Goal: Complete application form

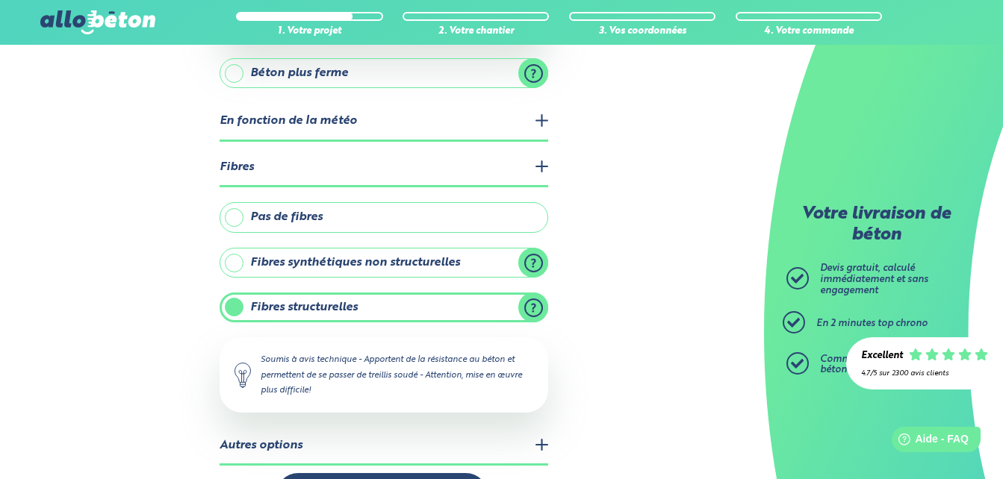
scroll to position [350, 0]
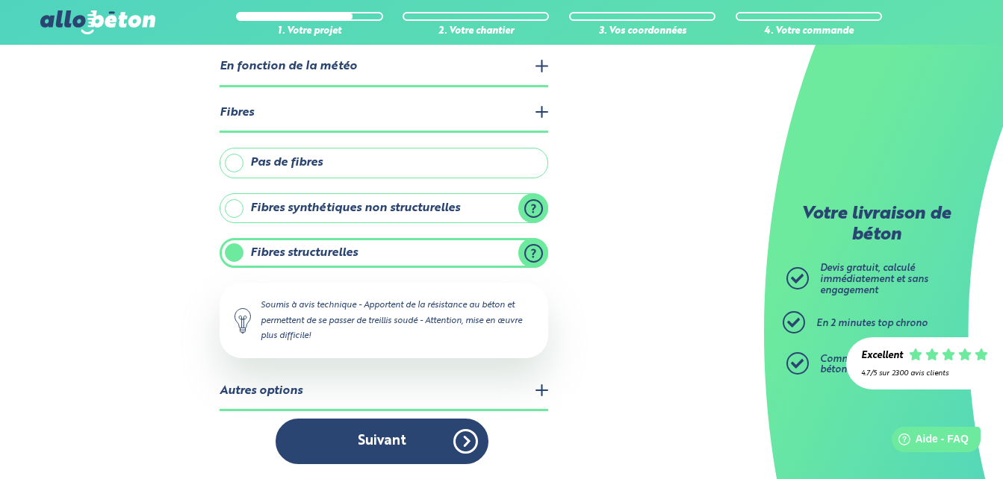
click at [546, 394] on legend "Autres options" at bounding box center [384, 392] width 329 height 38
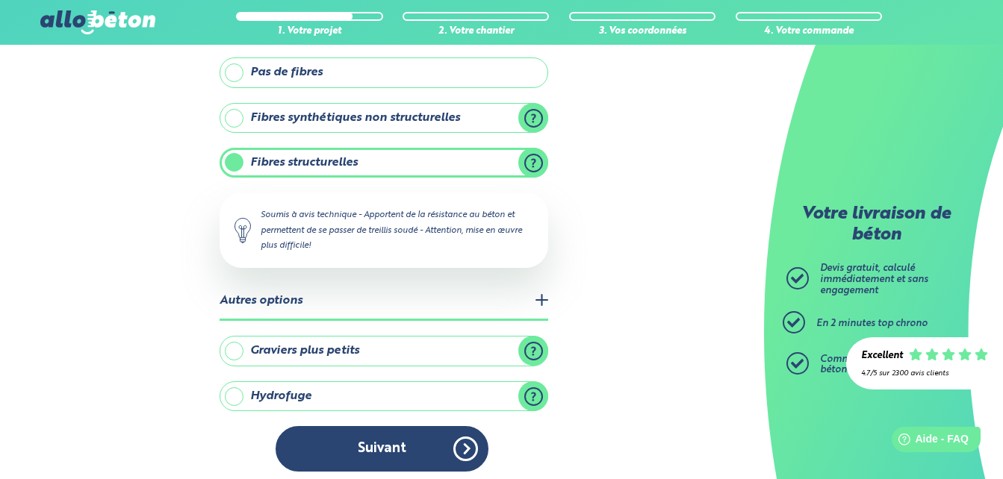
scroll to position [447, 0]
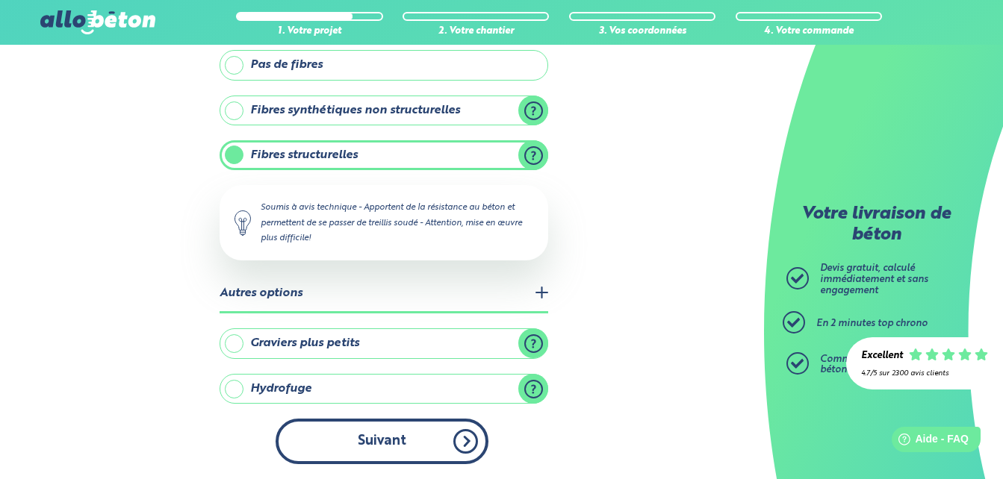
click at [435, 437] on button "Suivant" at bounding box center [382, 442] width 213 height 46
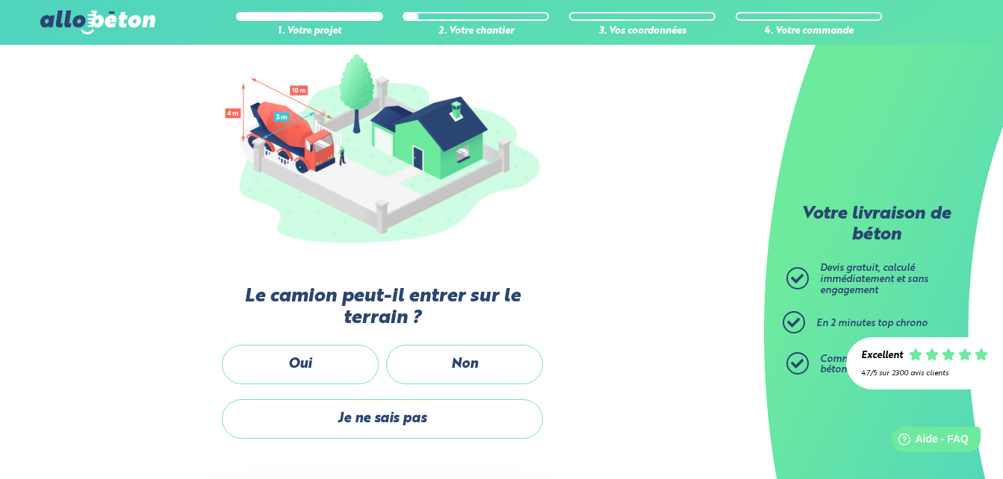
scroll to position [188, 0]
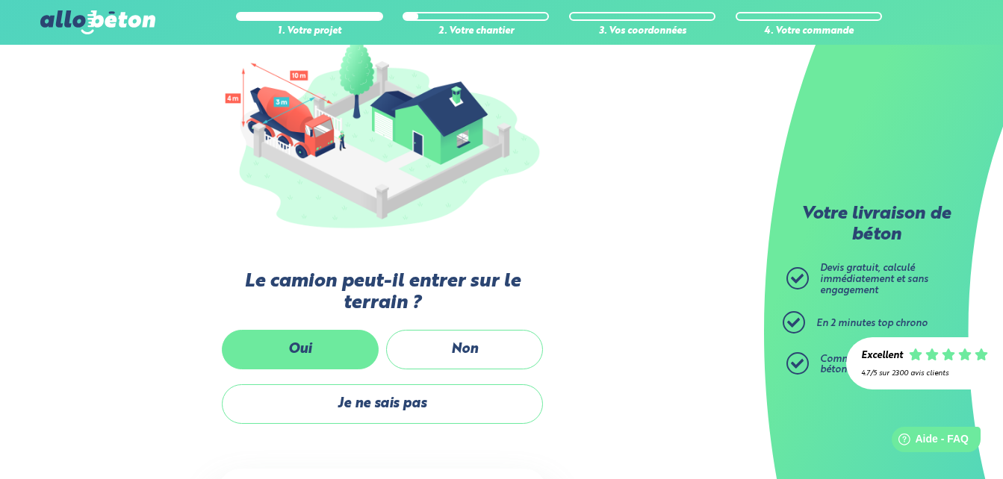
click at [340, 344] on label "Oui" at bounding box center [300, 350] width 157 height 40
click at [0, 0] on input "Oui" at bounding box center [0, 0] width 0 height 0
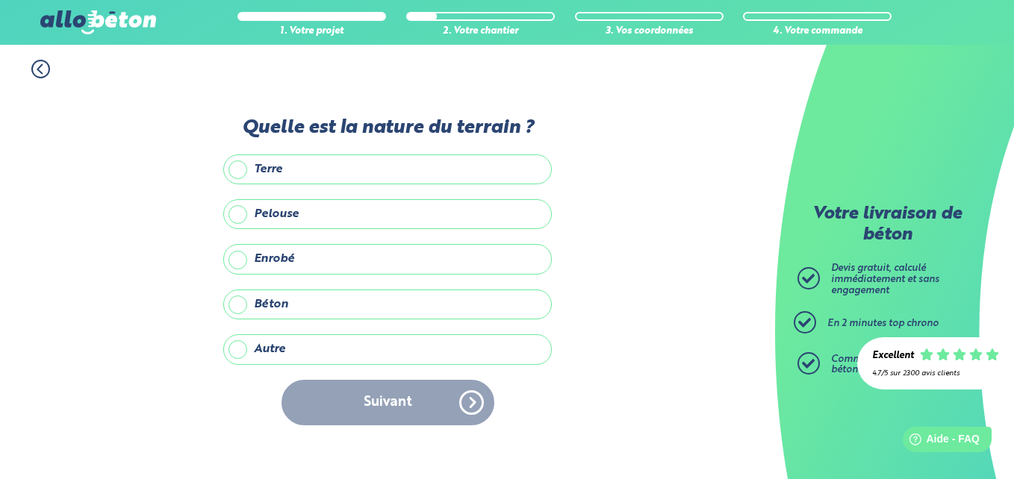
click at [245, 349] on label "Autre" at bounding box center [387, 350] width 329 height 30
click at [0, 0] on input "Autre" at bounding box center [0, 0] width 0 height 0
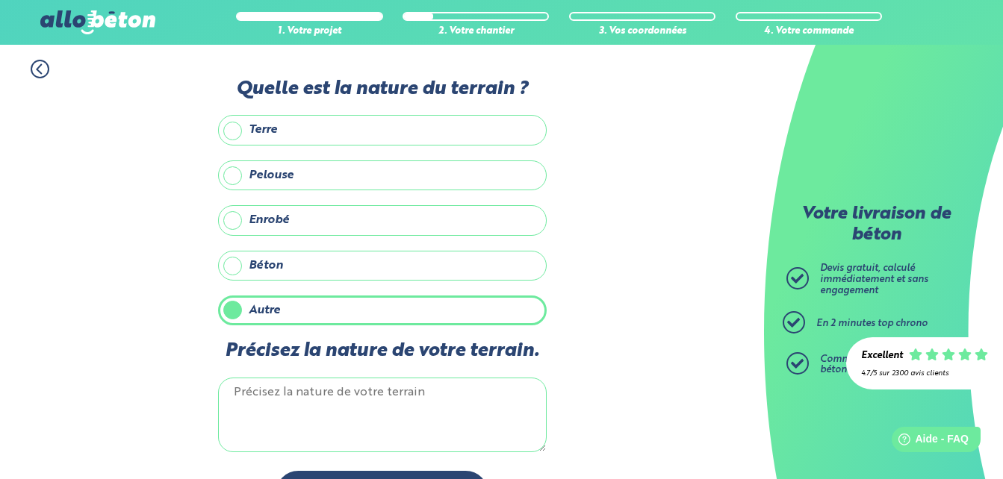
click at [232, 132] on label "Terre" at bounding box center [382, 130] width 329 height 30
click at [0, 0] on input "Terre" at bounding box center [0, 0] width 0 height 0
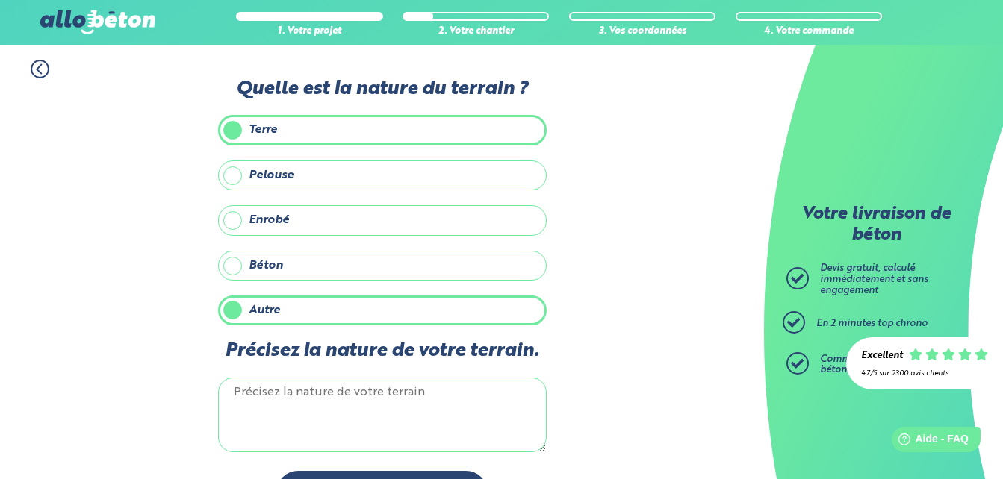
click at [237, 306] on label "Autre" at bounding box center [382, 311] width 329 height 30
click at [0, 0] on input "Autre" at bounding box center [0, 0] width 0 height 0
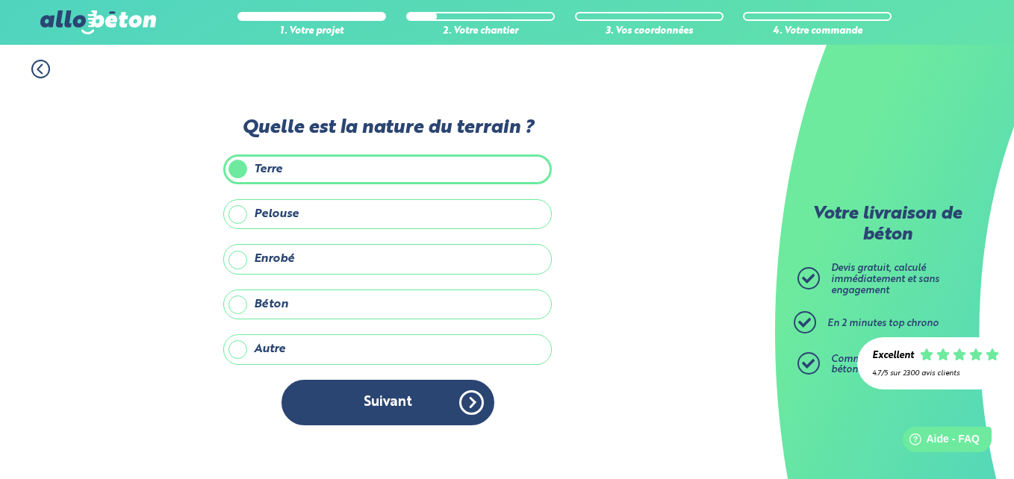
click at [240, 260] on label "Enrobé" at bounding box center [387, 259] width 329 height 30
click at [0, 0] on input "Enrobé" at bounding box center [0, 0] width 0 height 0
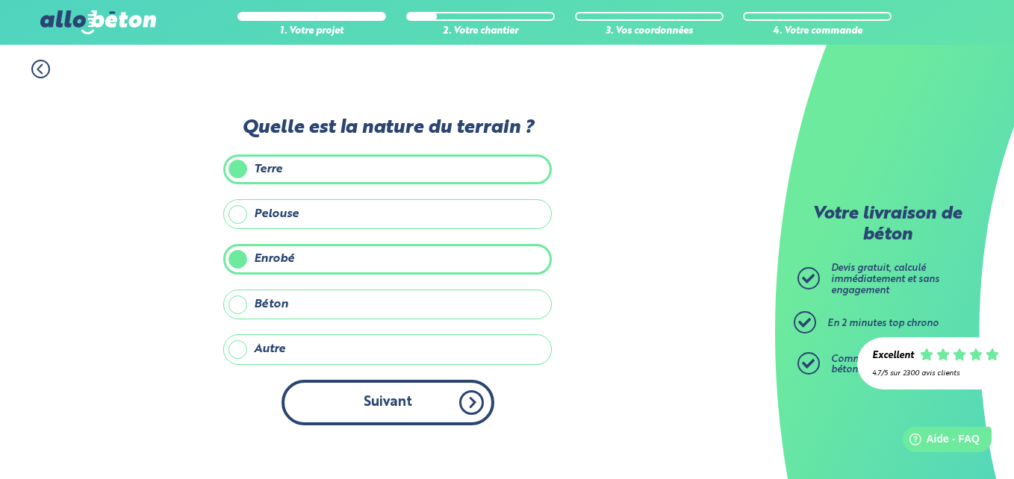
click at [413, 398] on button "Suivant" at bounding box center [388, 403] width 213 height 46
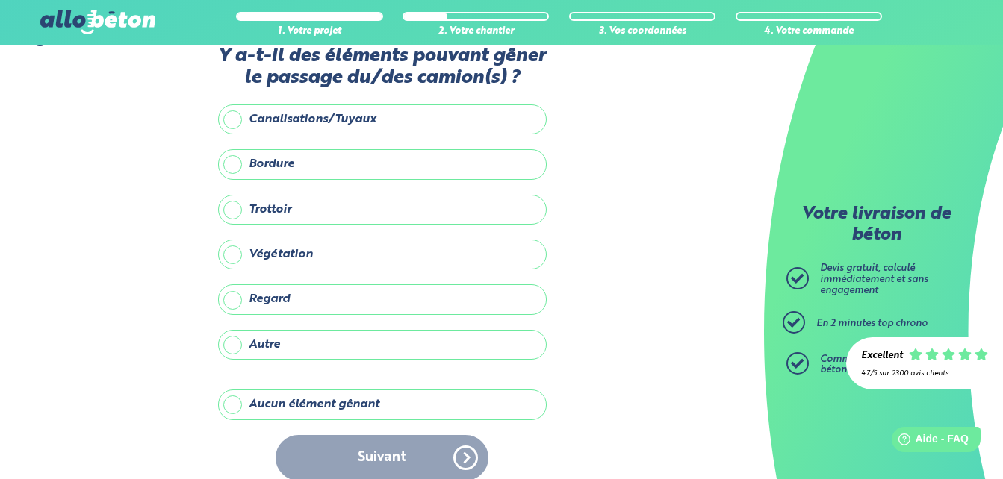
scroll to position [49, 0]
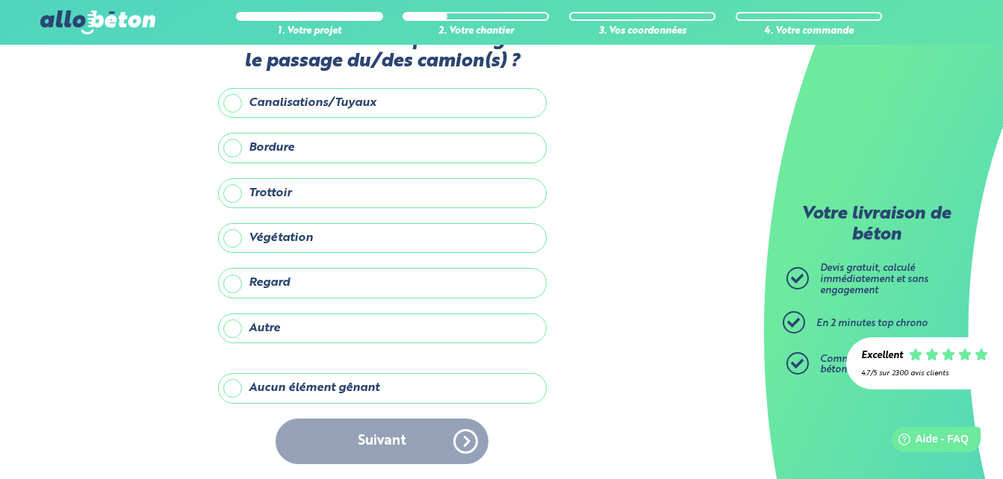
click at [229, 385] on label "Aucun élément gênant" at bounding box center [382, 388] width 329 height 30
click at [0, 0] on input "Aucun élément gênant" at bounding box center [0, 0] width 0 height 0
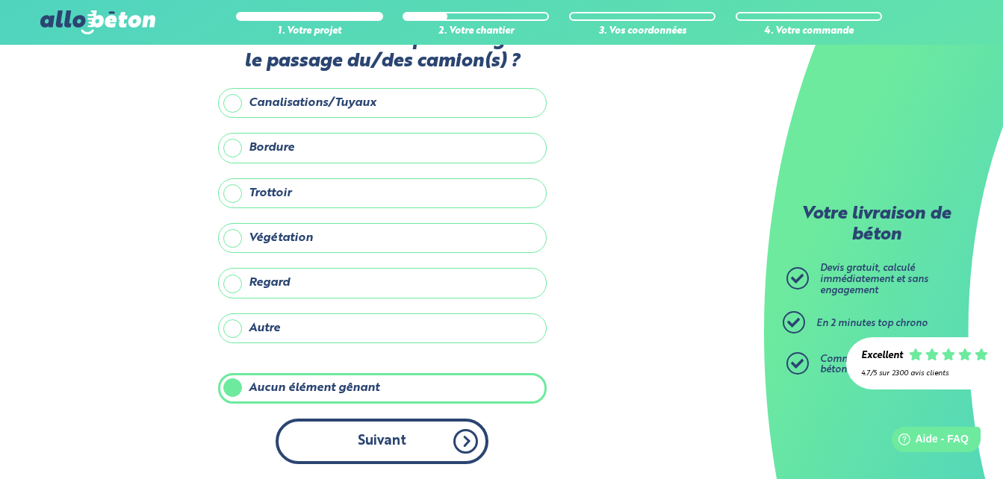
click at [380, 440] on button "Suivant" at bounding box center [382, 442] width 213 height 46
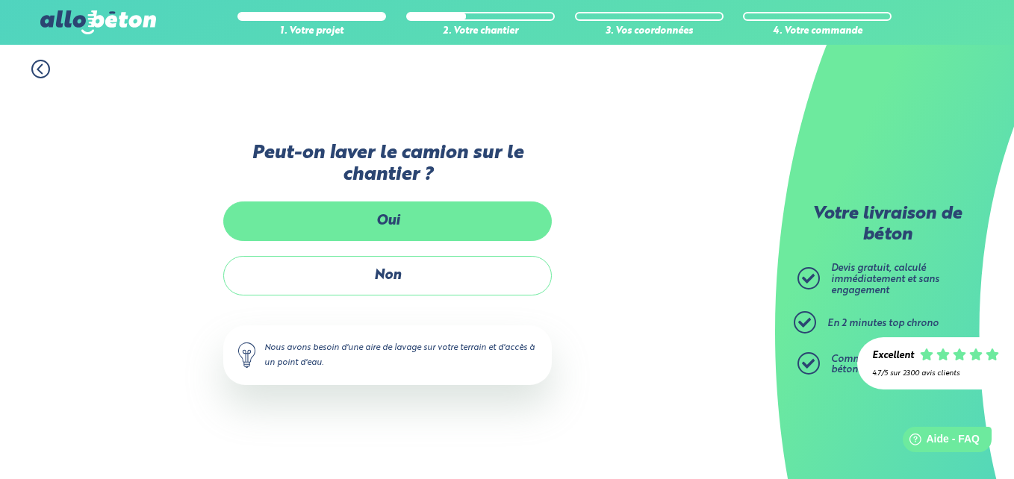
click at [510, 213] on label "Oui" at bounding box center [387, 222] width 329 height 40
click at [0, 0] on input "Oui" at bounding box center [0, 0] width 0 height 0
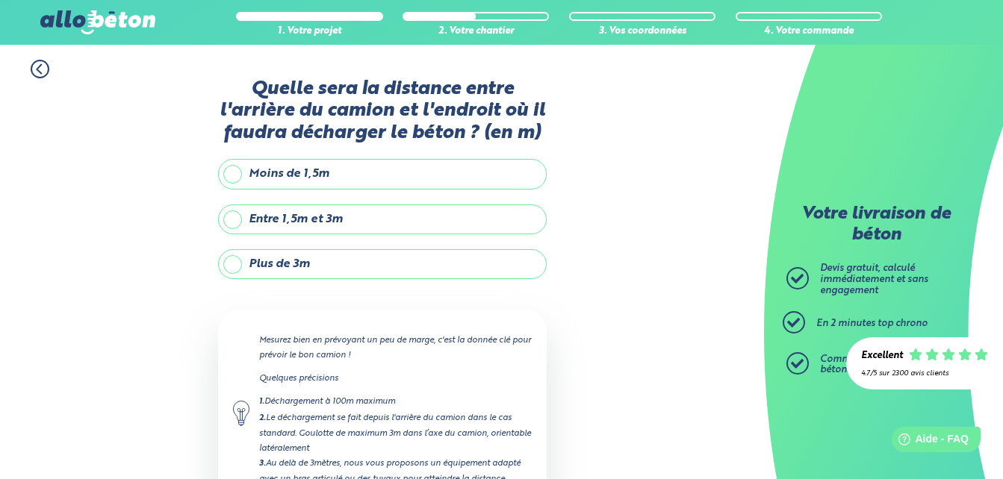
click at [232, 266] on label "Plus de 3m" at bounding box center [382, 264] width 329 height 30
click at [0, 0] on input "Plus de 3m" at bounding box center [0, 0] width 0 height 0
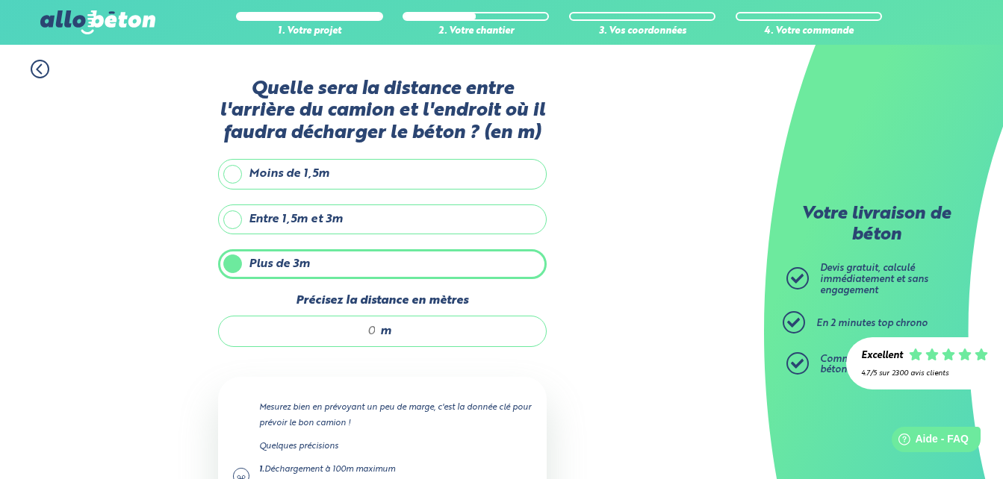
click at [384, 336] on span "m" at bounding box center [385, 331] width 11 height 13
type input "10"
click at [646, 355] on div "1. Votre projet 2. Votre chantier 3. Vos coordonnées 4. Votre commande Quelle s…" at bounding box center [382, 360] width 764 height 631
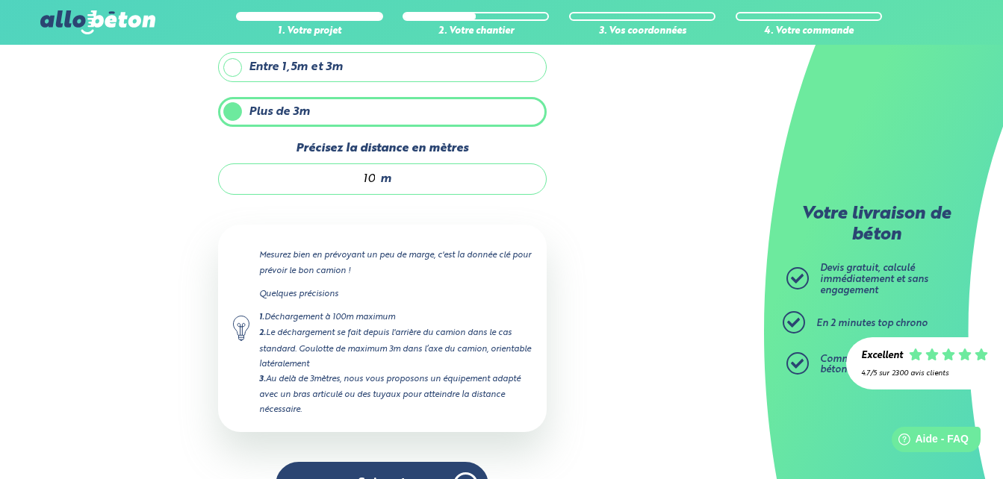
scroll to position [190, 0]
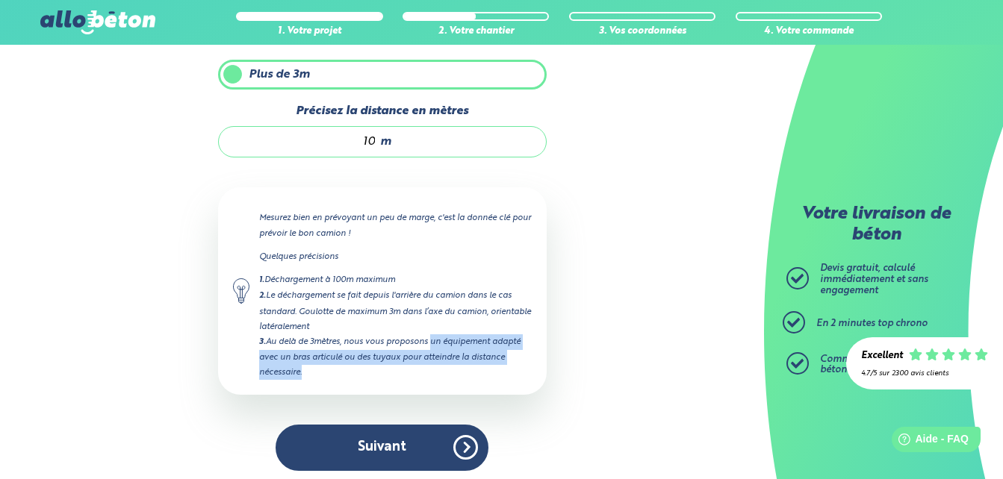
copy div "un équipement adapté avec un bras articulé ou des tuyaux pour atteindre la dist…"
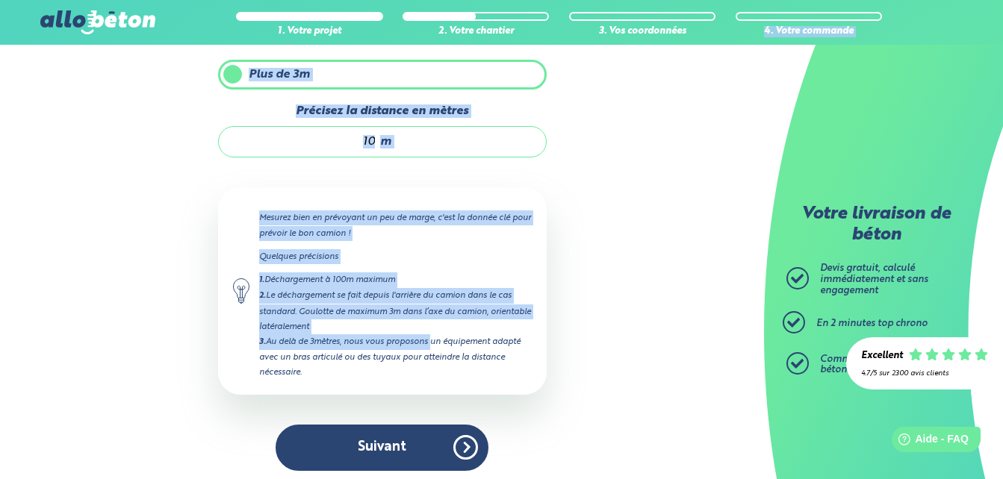
scroll to position [0, 0]
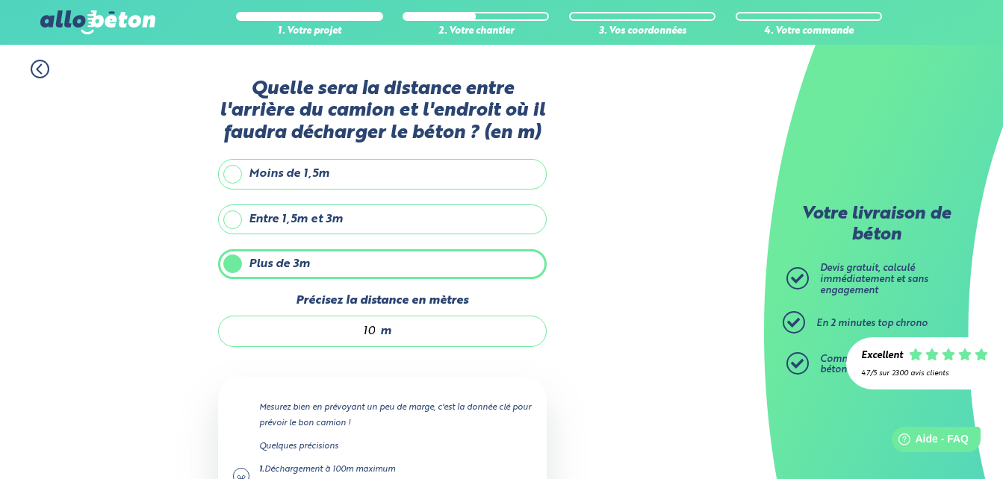
drag, startPoint x: 432, startPoint y: 342, endPoint x: 848, endPoint y: -48, distance: 569.6
click at [848, 0] on html "09 72 55 12 83 Conseils et Appel Gratuits nos produits le béton prêt à l'emploi…" at bounding box center [501, 338] width 1003 height 676
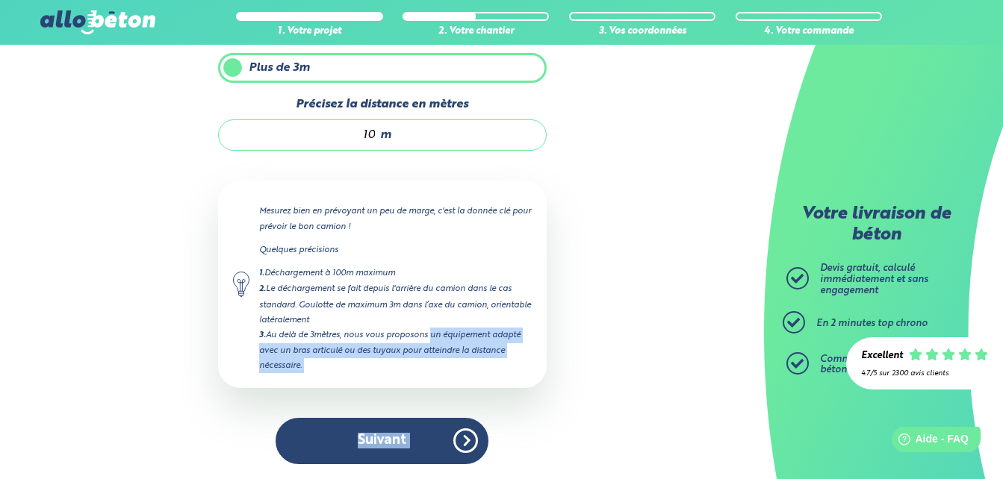
click at [648, 389] on div "1. Votre projet 2. Votre chantier 3. Vos coordonnées 4. Votre commande Quelle s…" at bounding box center [382, 163] width 764 height 631
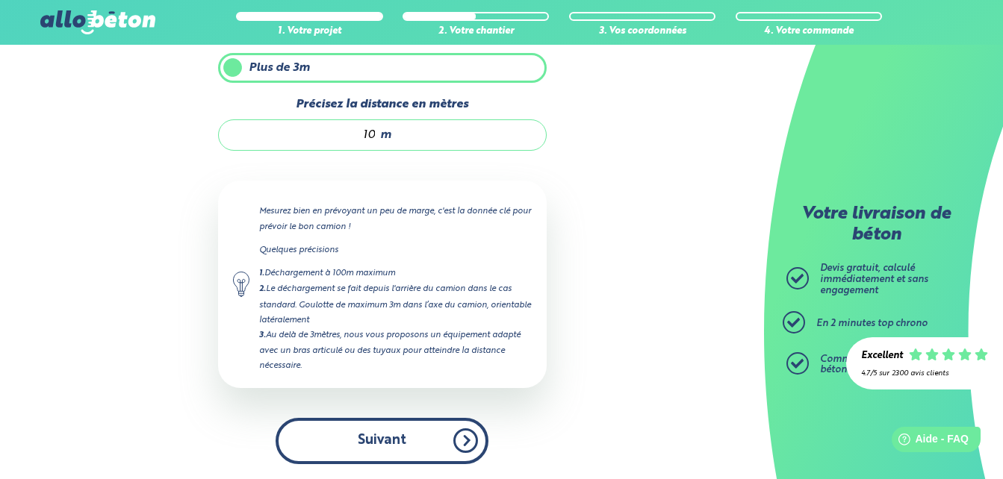
click at [435, 441] on button "Suivant" at bounding box center [382, 441] width 213 height 46
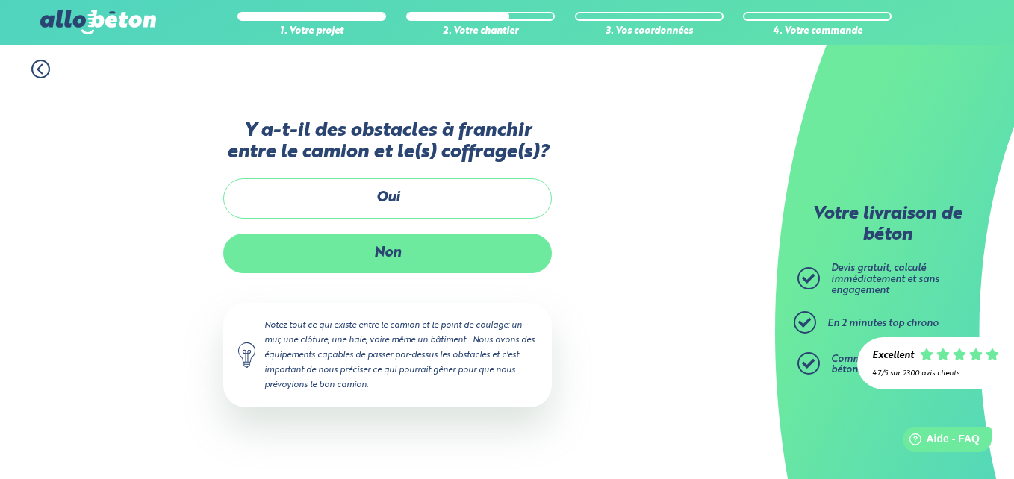
click at [471, 245] on label "Non" at bounding box center [387, 254] width 329 height 40
click at [0, 0] on input "Non" at bounding box center [0, 0] width 0 height 0
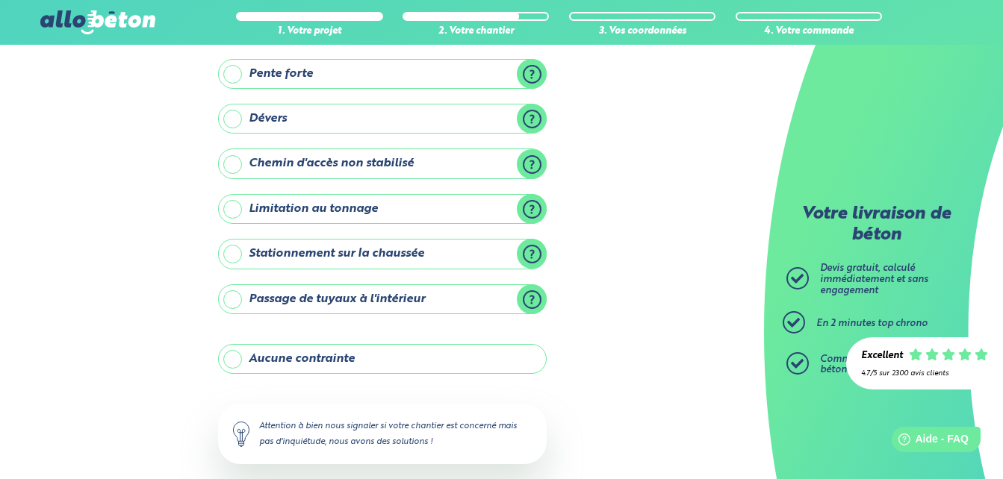
scroll to position [213, 0]
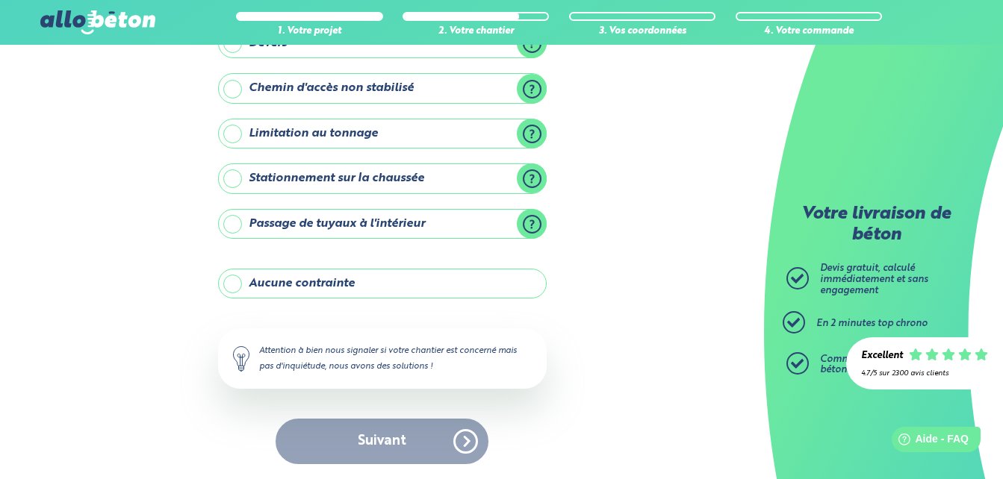
click at [240, 281] on label "Aucune contrainte" at bounding box center [382, 284] width 329 height 30
click at [0, 0] on input "Aucune contrainte" at bounding box center [0, 0] width 0 height 0
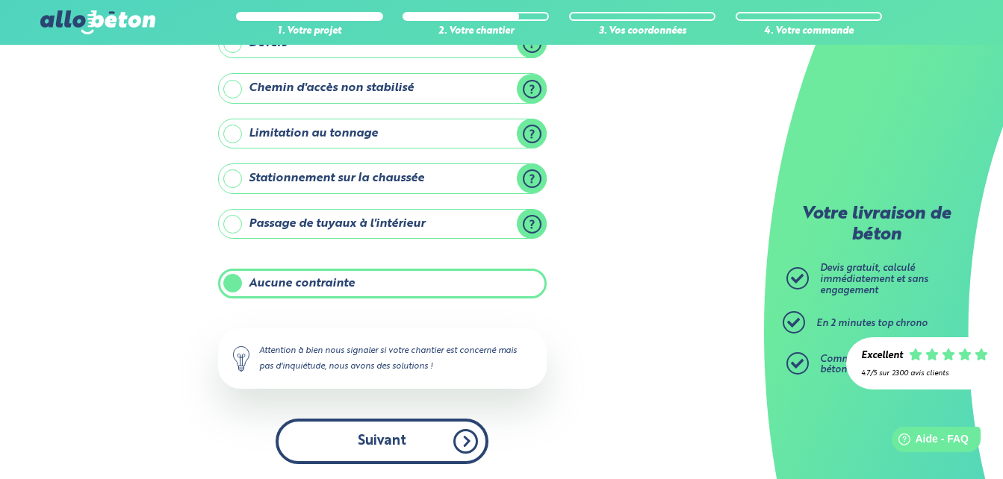
click at [390, 447] on button "Suivant" at bounding box center [382, 442] width 213 height 46
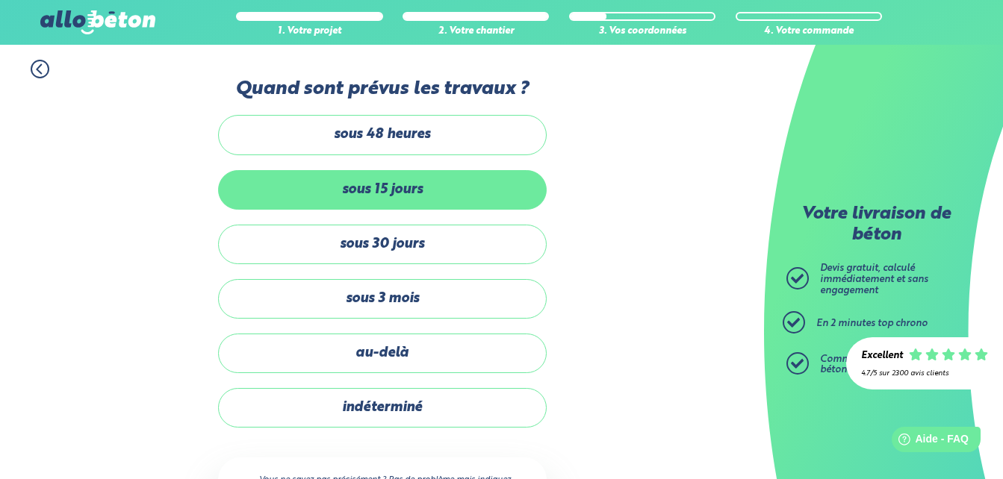
click at [408, 184] on label "sous 15 jours" at bounding box center [382, 190] width 329 height 40
click at [0, 0] on input "sous 15 jours" at bounding box center [0, 0] width 0 height 0
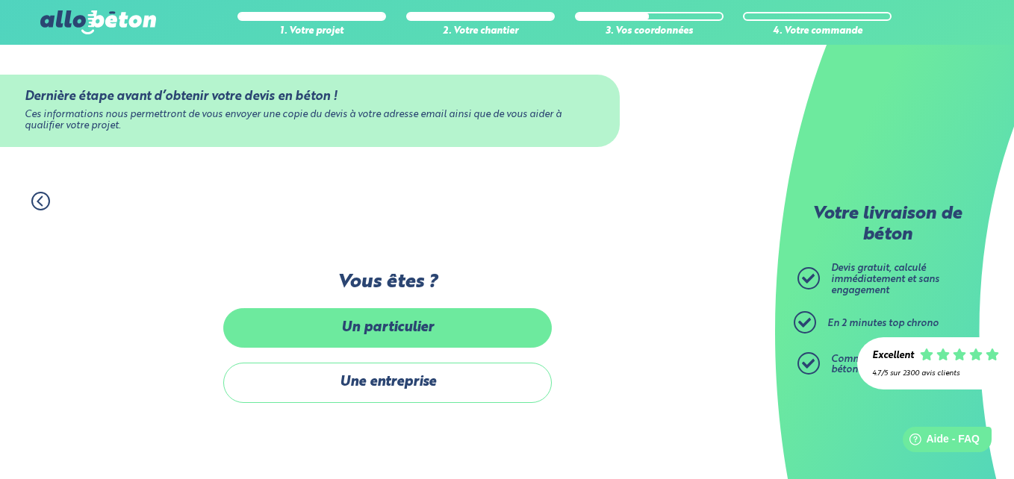
click at [472, 323] on label "Un particulier" at bounding box center [387, 328] width 329 height 40
click at [0, 0] on input "Un particulier" at bounding box center [0, 0] width 0 height 0
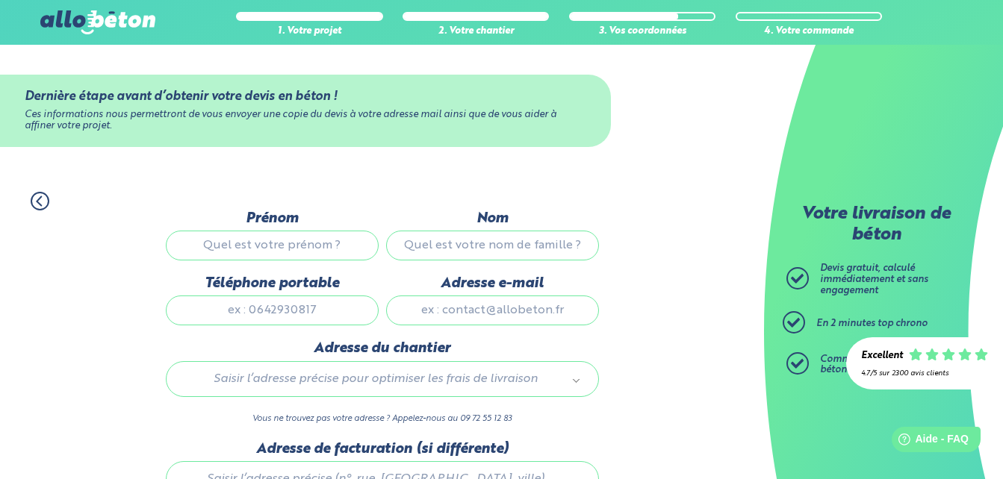
click at [294, 245] on input "Prénom" at bounding box center [272, 246] width 213 height 30
type input "DIOP"
type input "0753883252"
type input "layesdiop@hotmail.fr"
type input "11 Rue Marcel Floch"
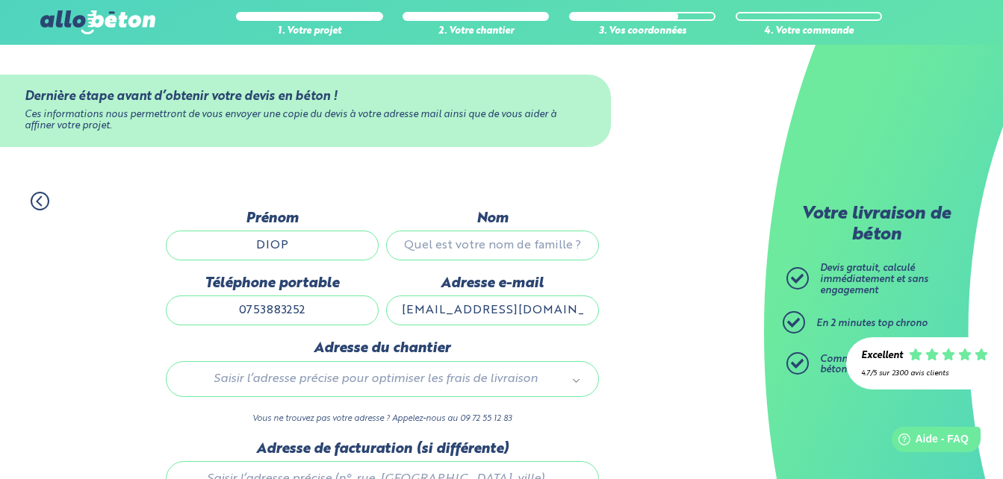
click at [536, 247] on input "Nom" at bounding box center [492, 246] width 213 height 30
drag, startPoint x: 300, startPoint y: 245, endPoint x: 261, endPoint y: 251, distance: 40.0
click at [261, 251] on input "DIOP" at bounding box center [272, 246] width 213 height 30
click at [422, 248] on input "Nom" at bounding box center [492, 246] width 213 height 30
paste input "DIOP"
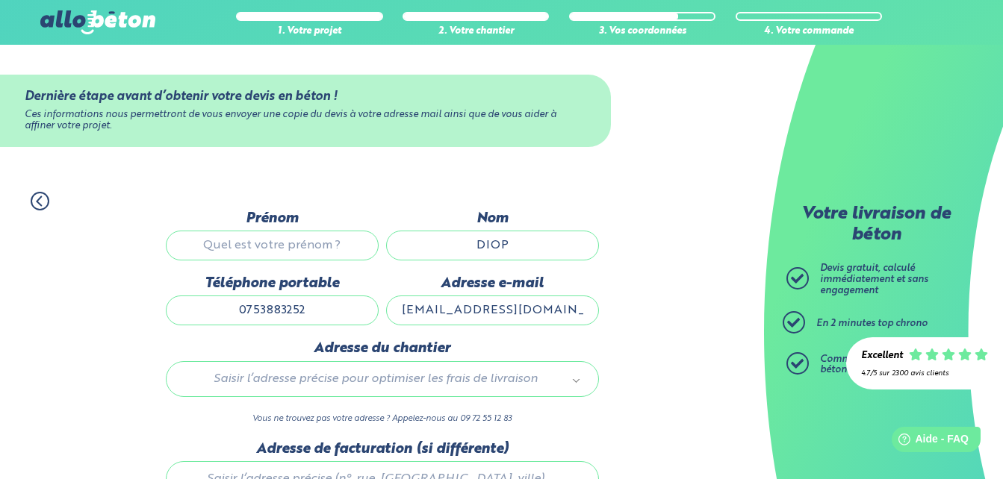
type input "DIOP"
click at [291, 249] on input "Prénom" at bounding box center [272, 246] width 213 height 30
type input "b"
type input "Babacar Laye"
click at [591, 335] on div "Adresse e-mail layesdiop@hotmail.fr" at bounding box center [492, 308] width 220 height 65
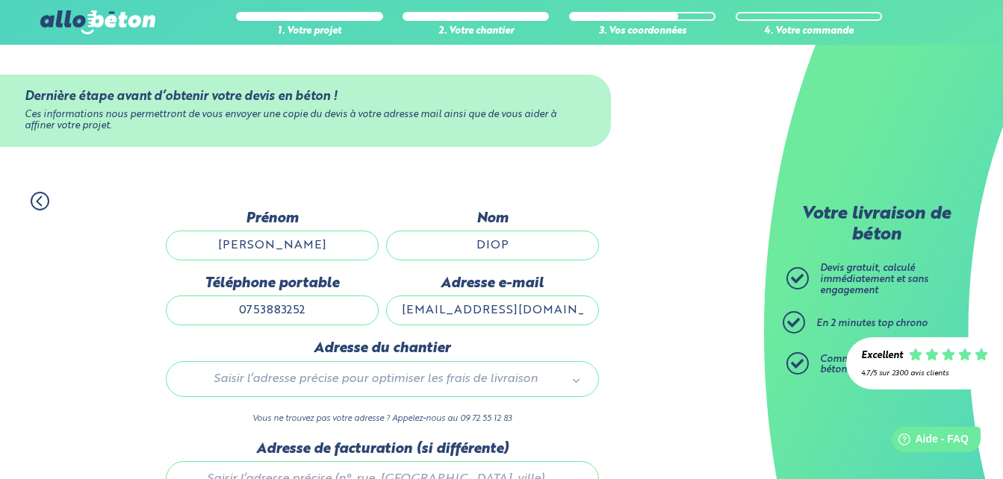
click at [516, 390] on div "Saisir l’adresse précise pour optimiser les frais de livraison" at bounding box center [382, 379] width 433 height 36
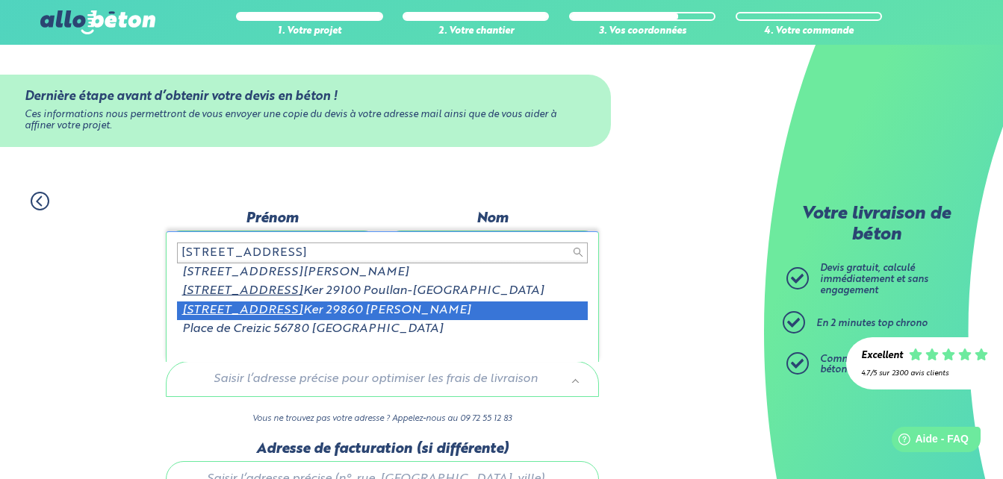
type input "3 place Kreiz"
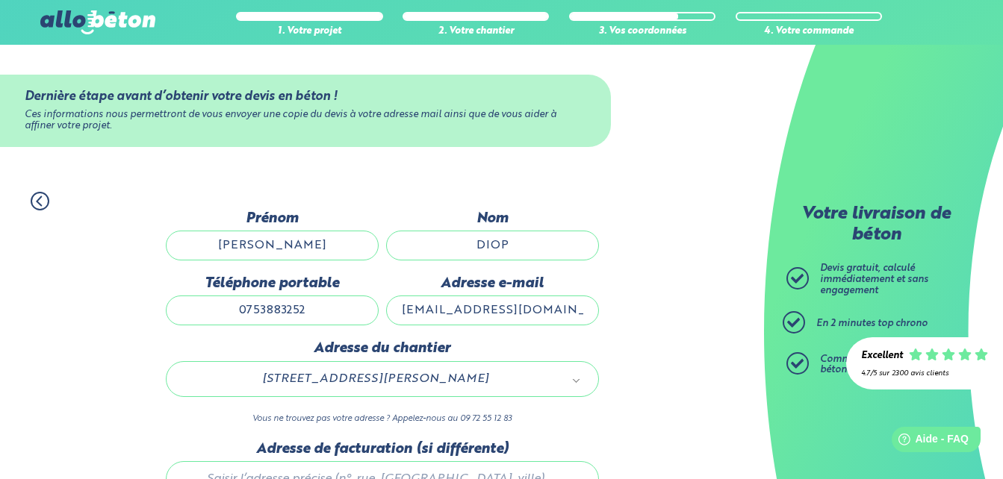
click at [423, 302] on input "layesdiop@hotmail.fr" at bounding box center [492, 311] width 213 height 30
click at [677, 351] on div "1. Votre projet 2. Votre chantier 3. Vos coordonnées 4. Votre commande Dernière…" at bounding box center [382, 396] width 764 height 439
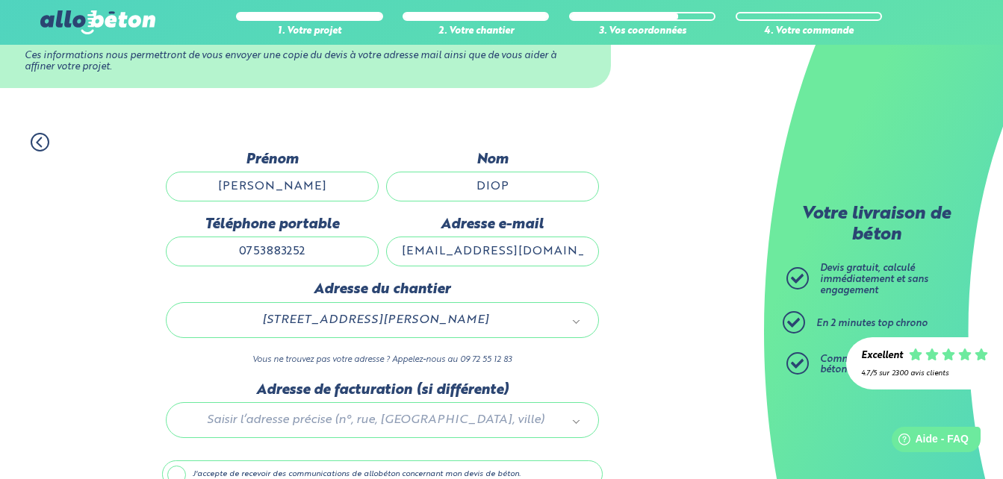
scroll to position [105, 0]
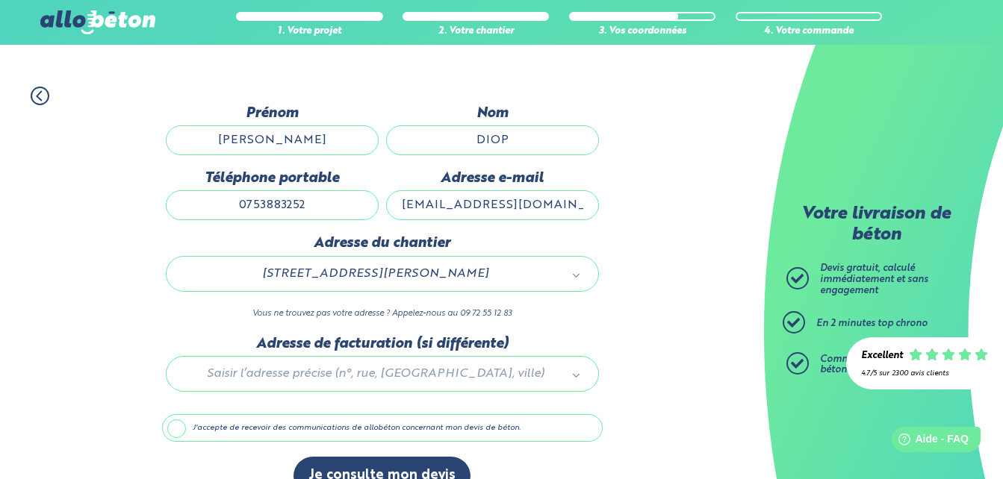
click at [476, 380] on div at bounding box center [382, 371] width 441 height 71
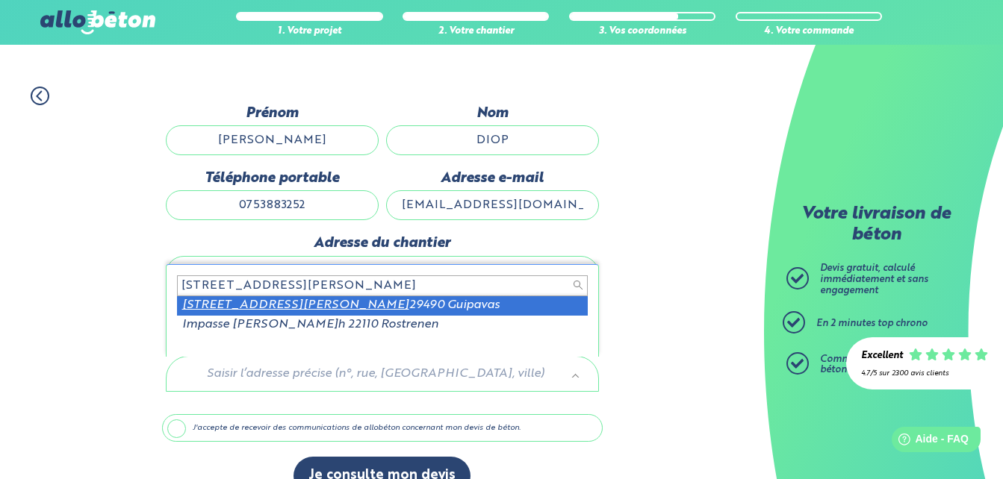
type input "11 Rue Marcel Floch"
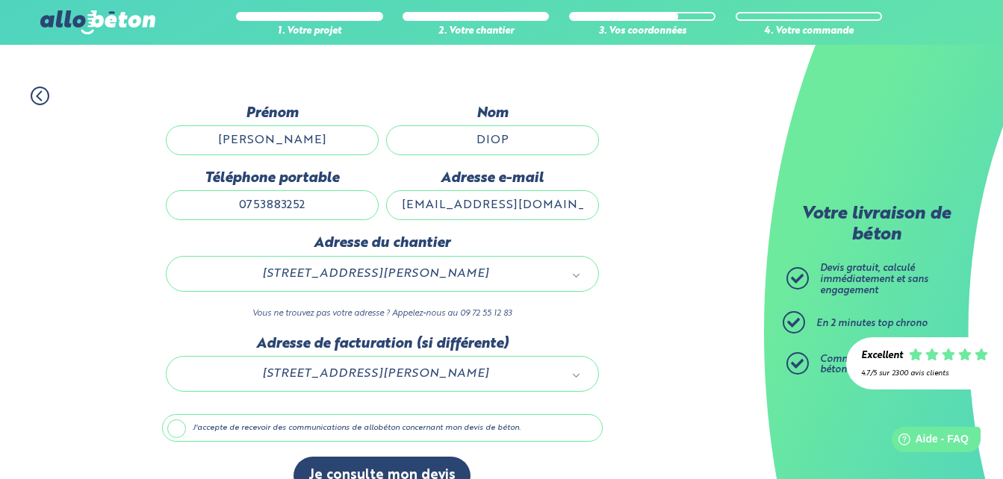
click at [397, 304] on div "Adresse du chantier 3 place Kreiz Ker 29860 Kersaint-Plabennec 29095_0433_00003…" at bounding box center [382, 285] width 441 height 100
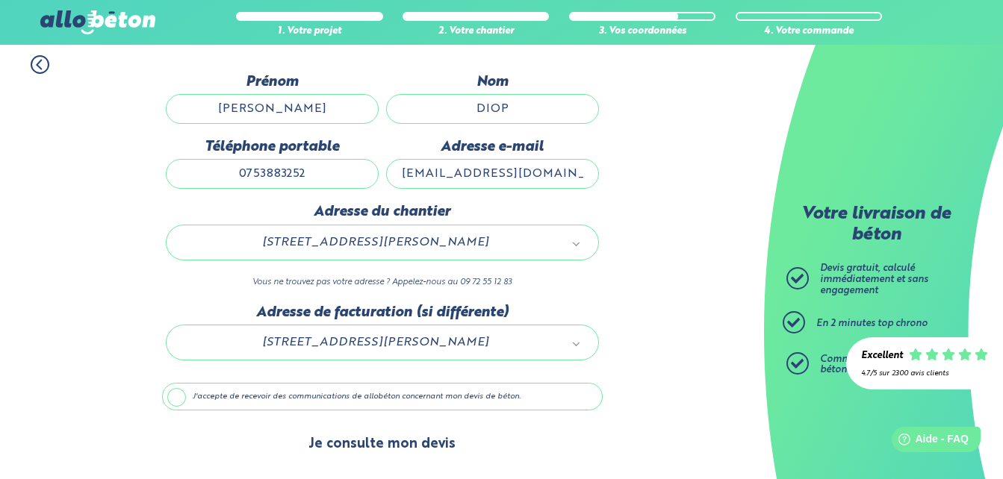
click at [329, 441] on button "Je consulte mon devis" at bounding box center [382, 445] width 177 height 38
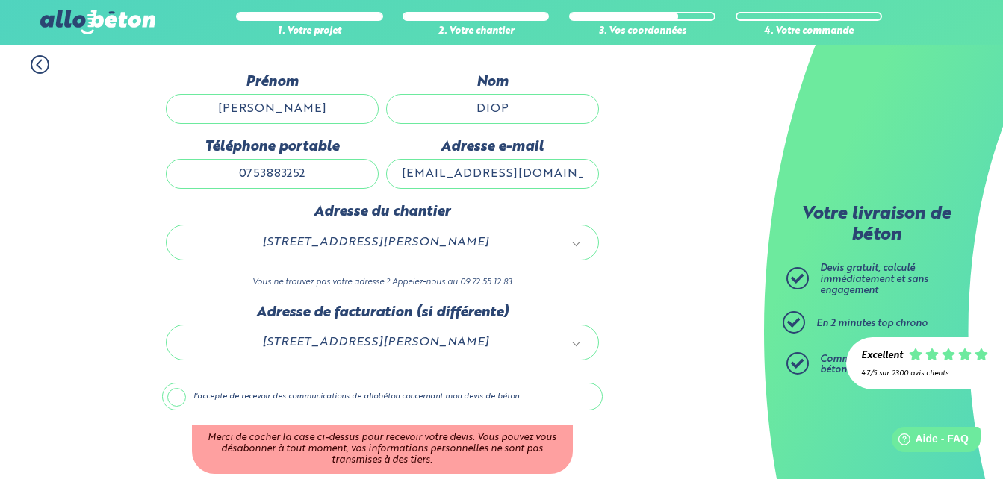
scroll to position [199, 0]
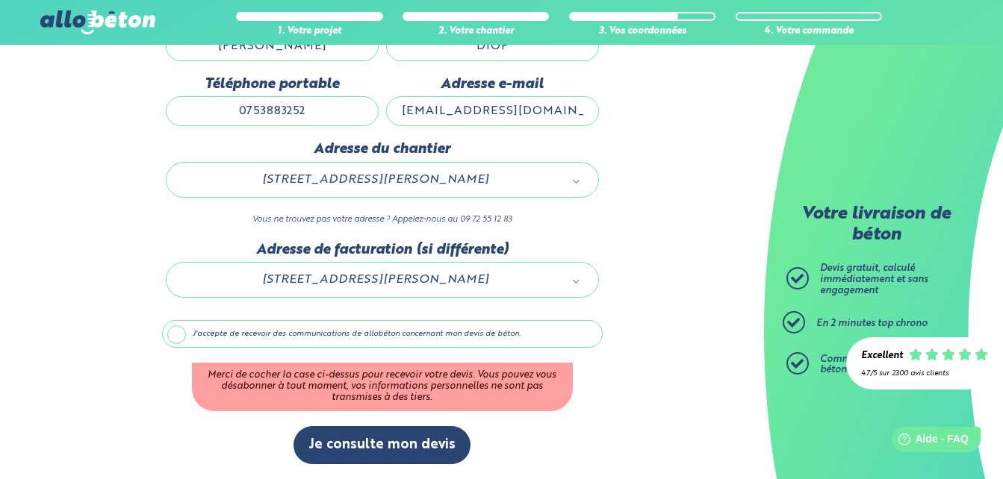
click at [184, 329] on label "J'accepte de recevoir des communications de allobéton concernant mon devis de b…" at bounding box center [382, 334] width 441 height 28
click at [0, 0] on input "J'accepte de recevoir des communications de allobéton concernant mon devis de b…" at bounding box center [0, 0] width 0 height 0
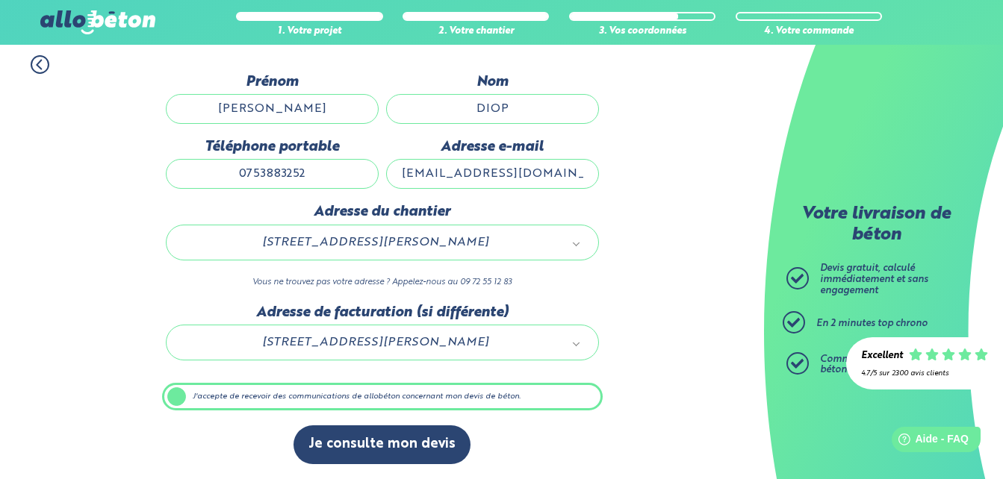
scroll to position [137, 0]
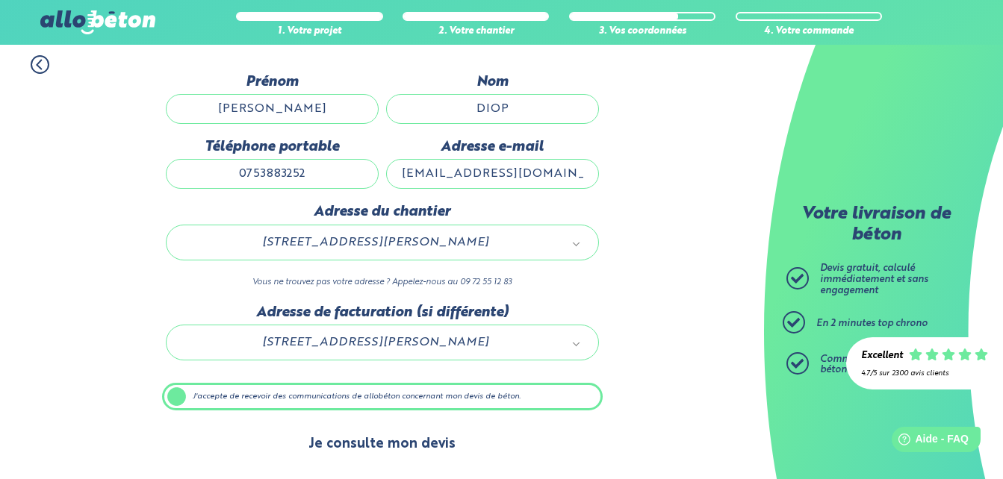
click at [342, 444] on button "Je consulte mon devis" at bounding box center [382, 445] width 177 height 38
